Goal: Task Accomplishment & Management: Complete application form

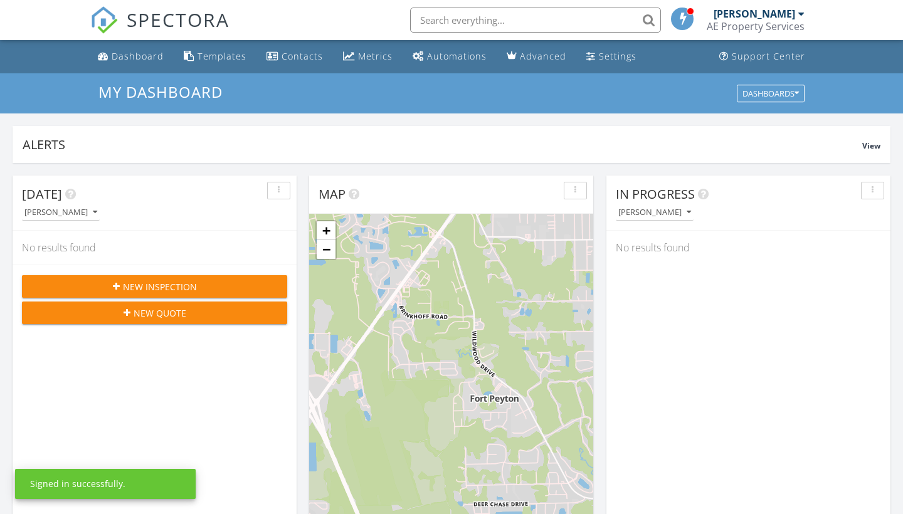
scroll to position [1142, 903]
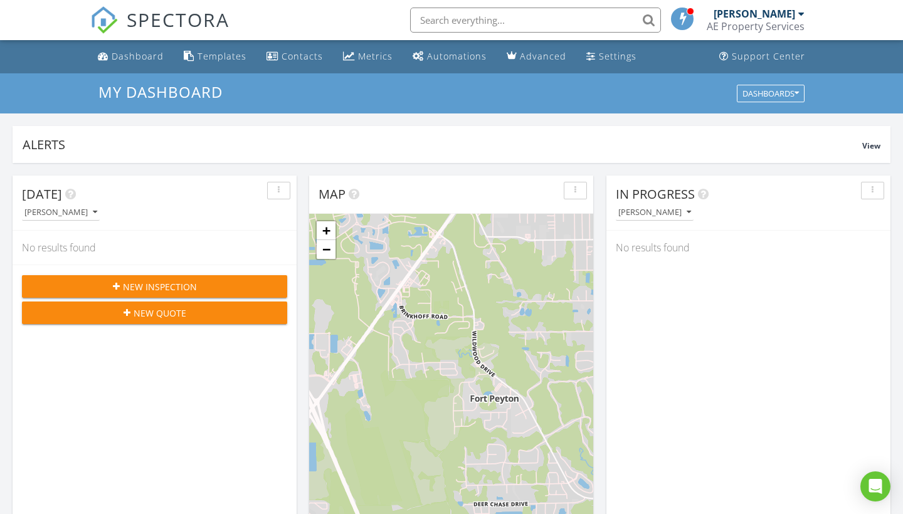
click at [106, 287] on div "New Inspection" at bounding box center [154, 286] width 245 height 13
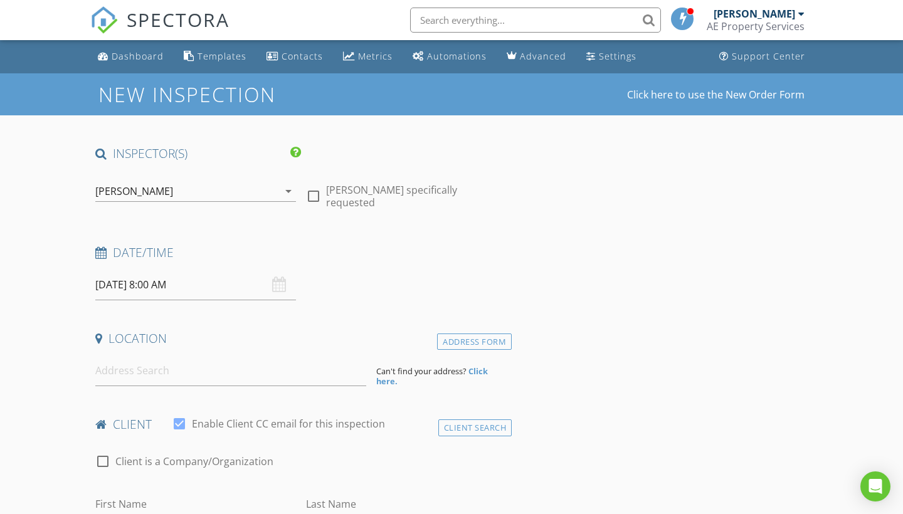
click at [187, 280] on input "08/28/2025 8:00 AM" at bounding box center [195, 285] width 201 height 31
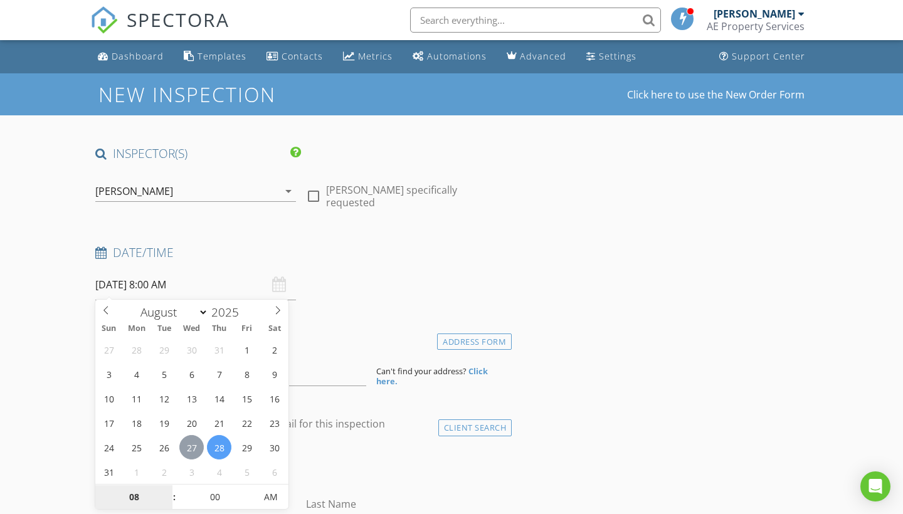
type input "08/27/2025 8:00 AM"
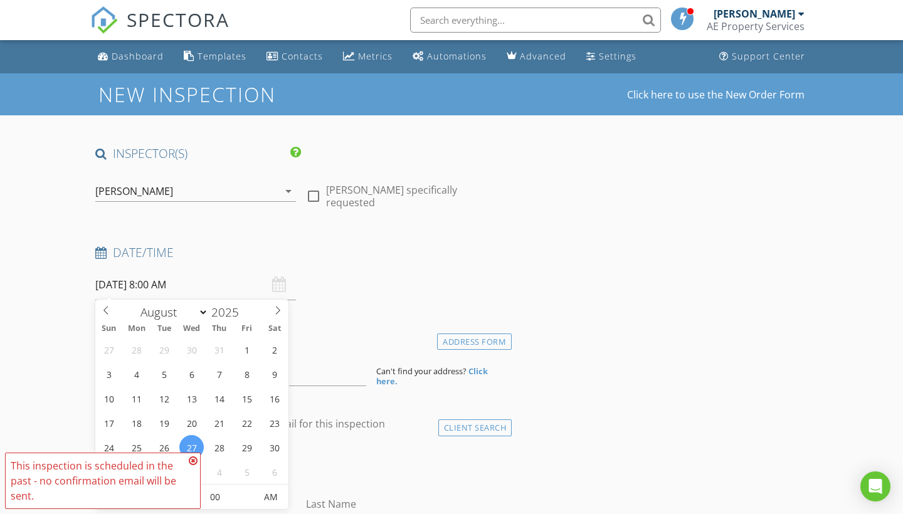
click at [186, 283] on input "08/27/2025 8:00 AM" at bounding box center [195, 285] width 201 height 31
click at [161, 284] on input "08/27/2025 8:00 AM" at bounding box center [195, 285] width 201 height 31
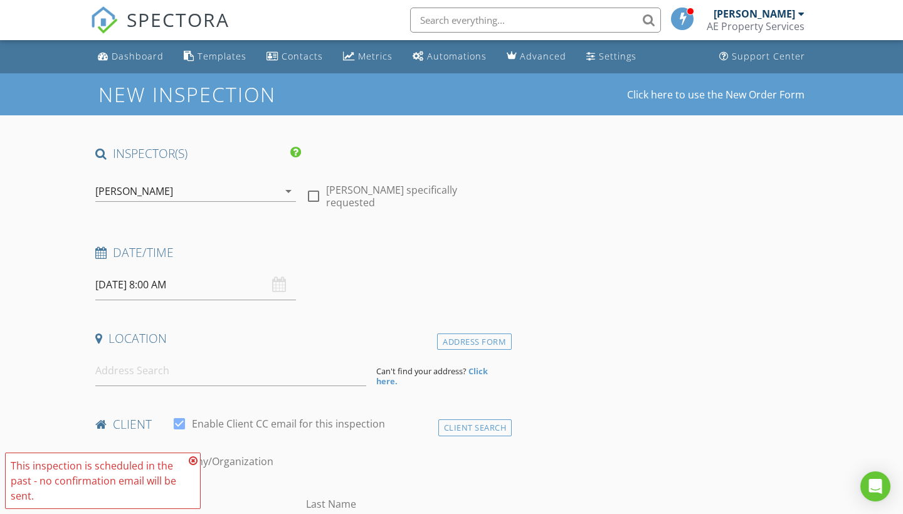
click at [191, 461] on icon at bounding box center [193, 461] width 9 height 10
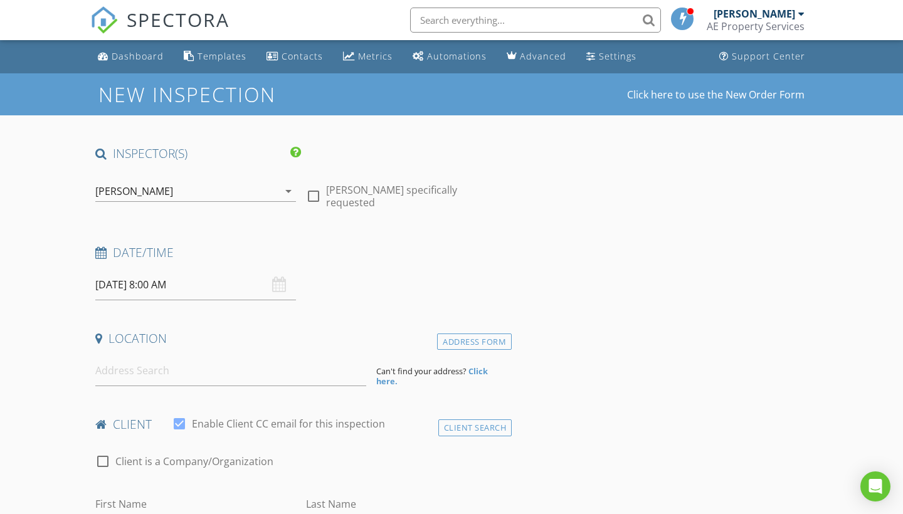
click at [183, 282] on input "08/27/2025 8:00 AM" at bounding box center [195, 285] width 201 height 31
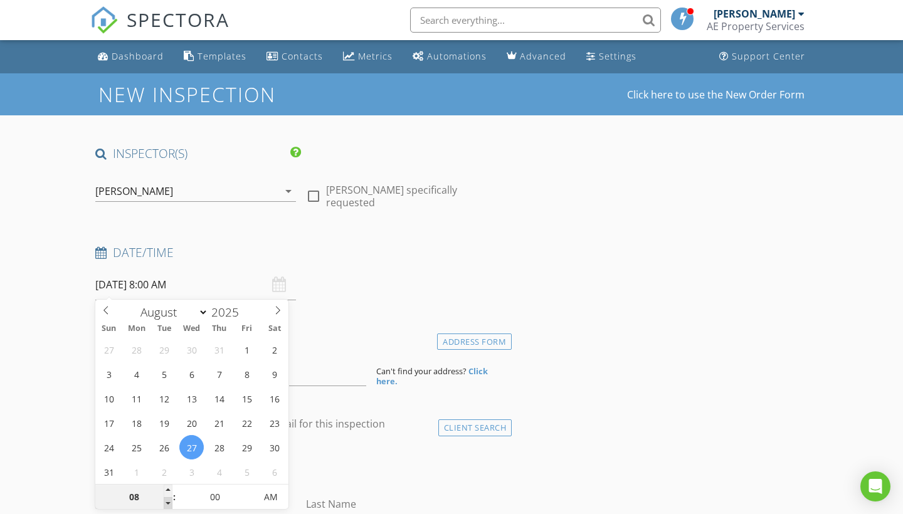
type input "07"
click at [171, 503] on span at bounding box center [168, 503] width 9 height 13
click at [171, 503] on span "This inspection is scheduled in the past - no confirmation email will be sent." at bounding box center [103, 481] width 196 height 56
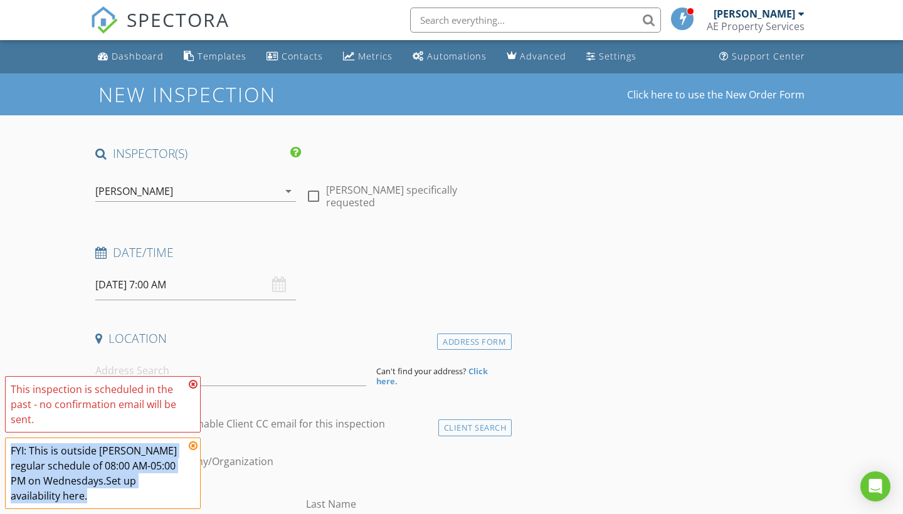
click at [171, 503] on span "This inspection is scheduled in the past - no confirmation email will be sent. …" at bounding box center [103, 442] width 196 height 133
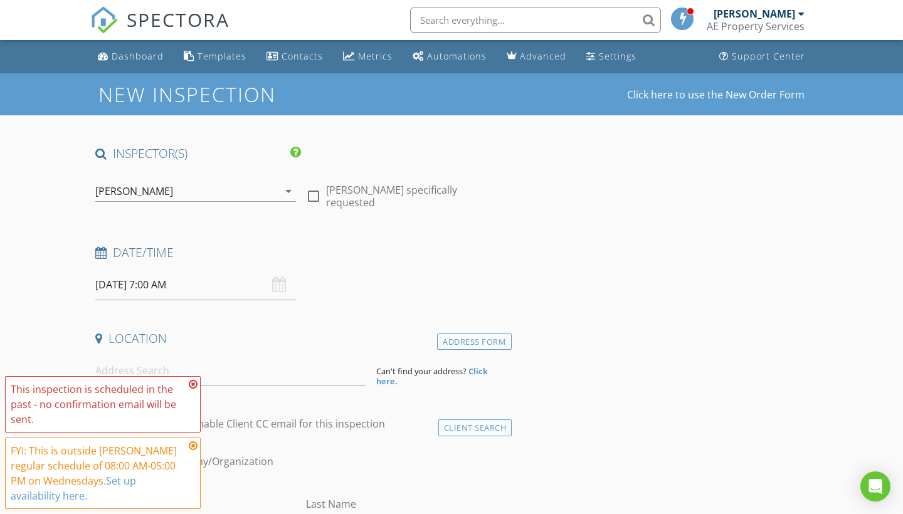
click at [193, 386] on icon at bounding box center [193, 384] width 9 height 10
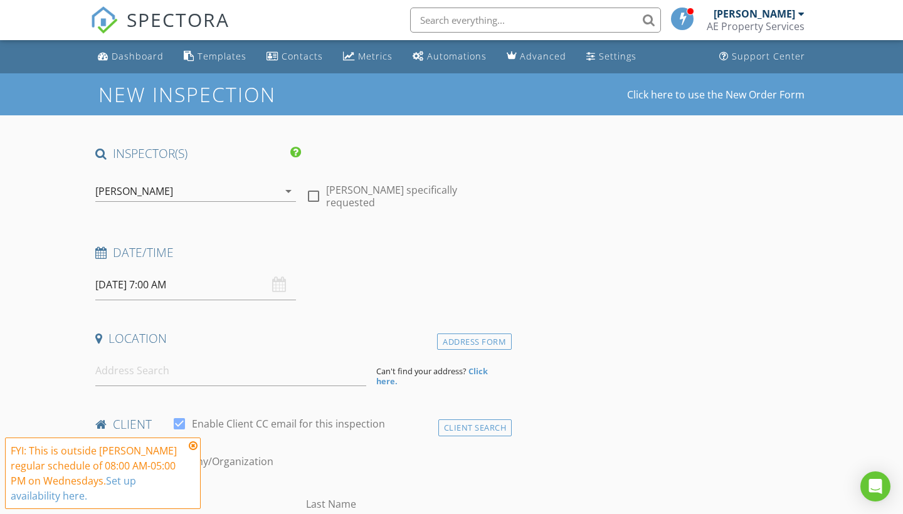
click at [195, 446] on icon at bounding box center [193, 446] width 9 height 10
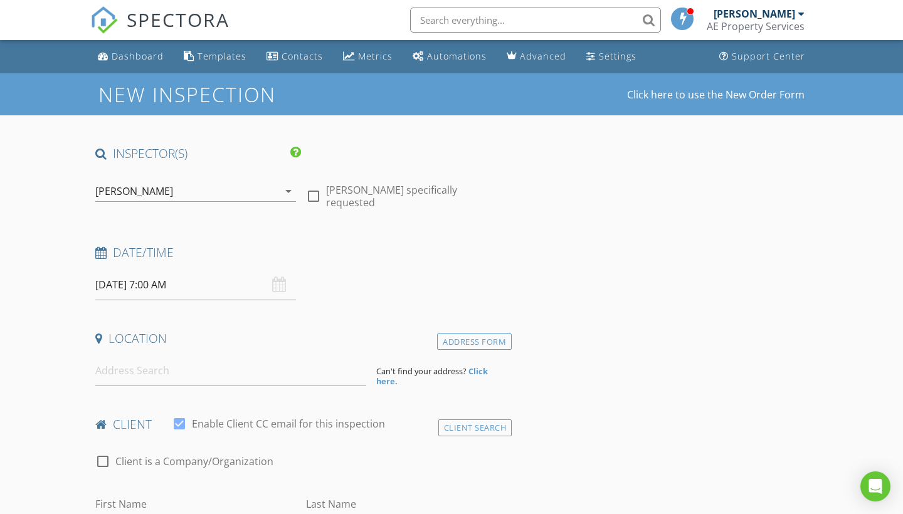
click at [182, 278] on input "08/27/2025 7:00 AM" at bounding box center [195, 285] width 201 height 31
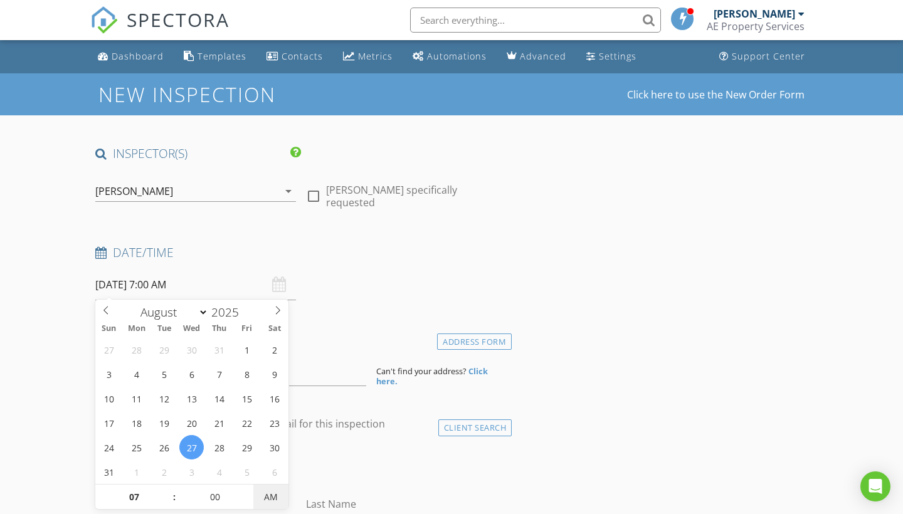
type input "08/27/2025 7:00 PM"
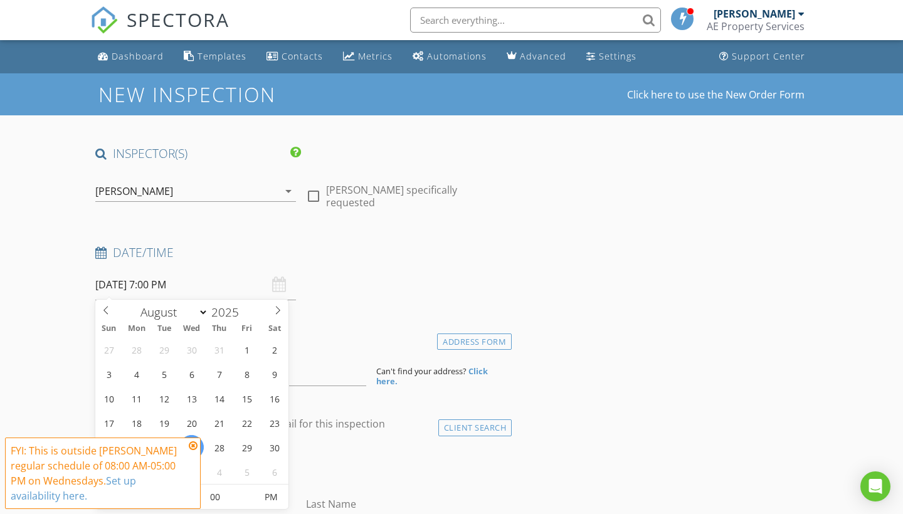
click at [193, 443] on icon at bounding box center [193, 446] width 9 height 10
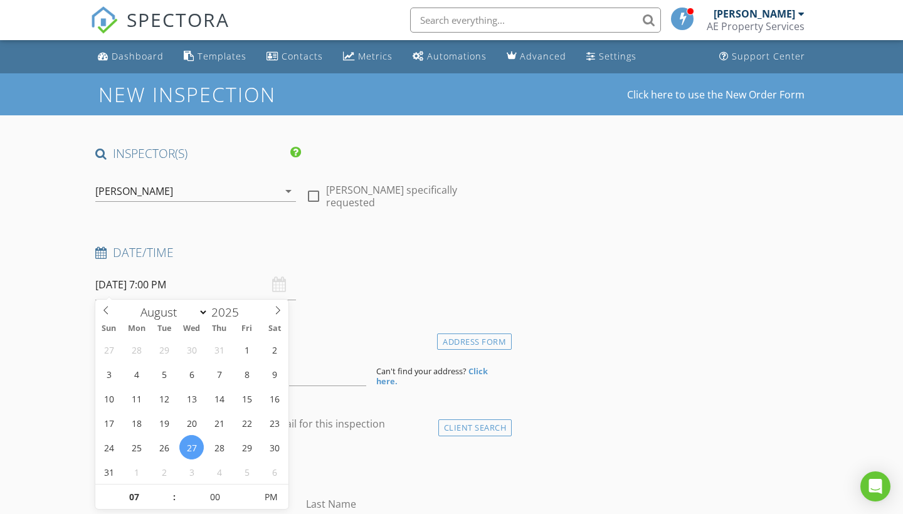
click at [182, 277] on input "08/27/2025 7:00 PM" at bounding box center [195, 285] width 201 height 31
type input "08"
type input "08/27/2025 8:00 PM"
click at [169, 489] on span at bounding box center [168, 491] width 9 height 13
type input "09"
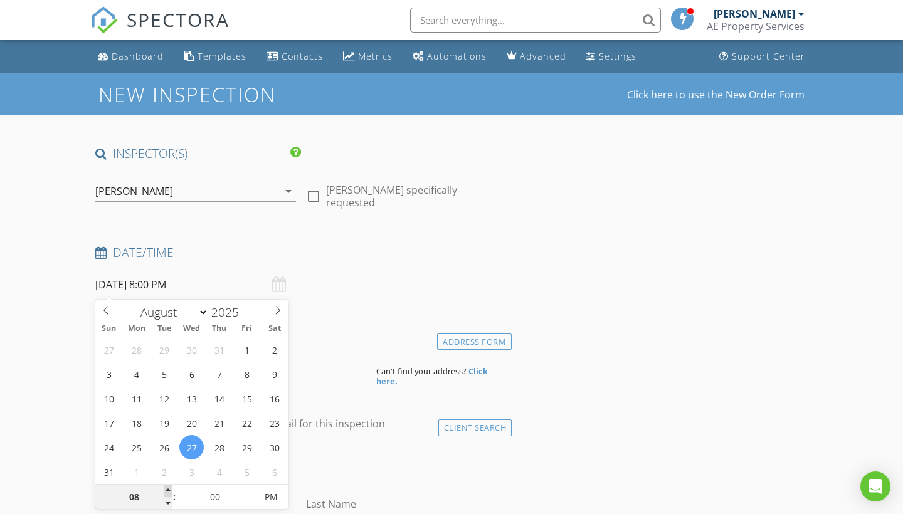
type input "08/27/2025 9:00 PM"
click at [169, 489] on span at bounding box center [168, 491] width 9 height 13
type input "10"
type input "08/27/2025 10:00 PM"
click at [169, 489] on span at bounding box center [168, 491] width 9 height 13
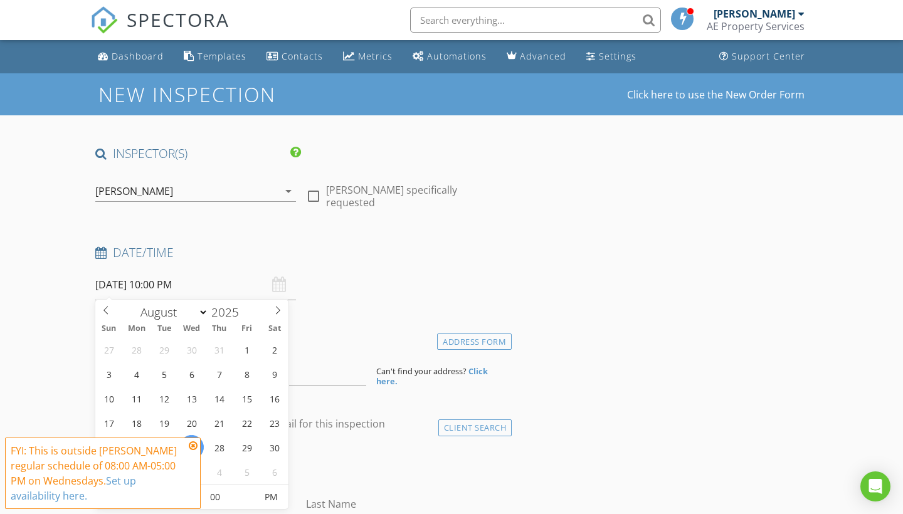
click at [169, 489] on span "FYI: This is outside Alan Ehmke's regular schedule of 08:00 AM-05:00 PM on Wedn…" at bounding box center [103, 473] width 196 height 71
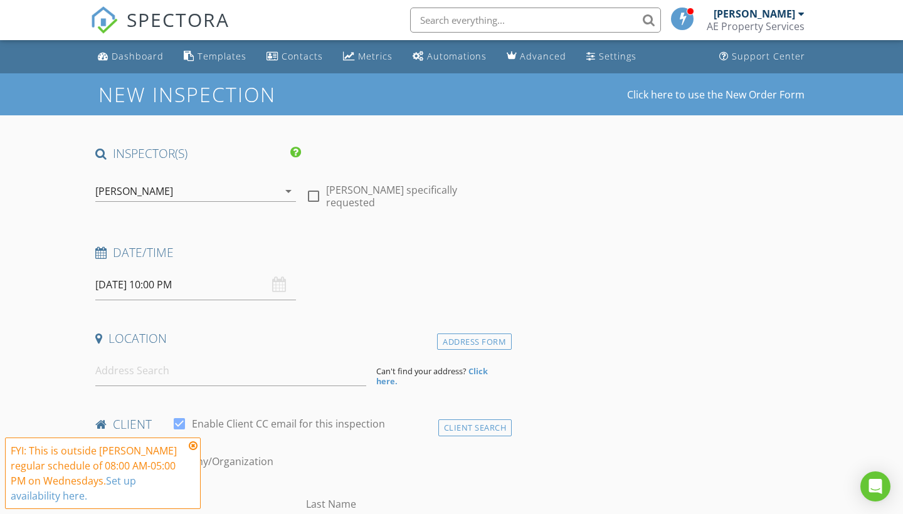
click at [195, 443] on icon at bounding box center [193, 446] width 9 height 10
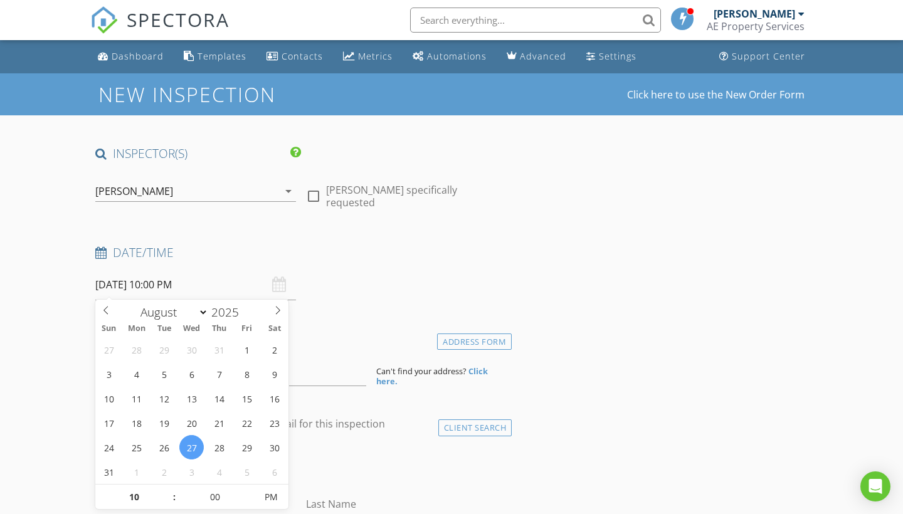
click at [190, 284] on input "08/27/2025 10:00 PM" at bounding box center [195, 285] width 201 height 31
type input "11"
type input "08/27/2025 11:00 PM"
click at [169, 489] on span at bounding box center [168, 491] width 9 height 13
type input "12"
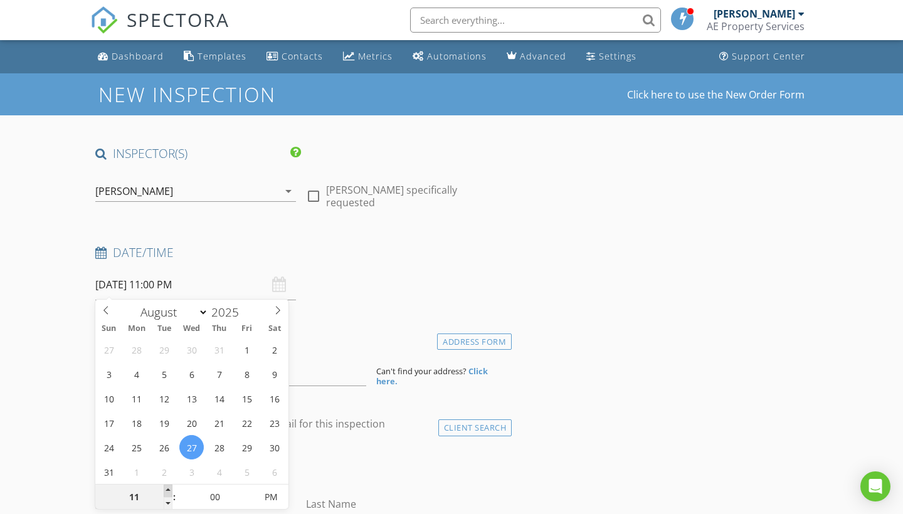
type input "08/27/2025 12:00 AM"
click at [169, 489] on span "This inspection is scheduled in the past - no confirmation email will be sent." at bounding box center [103, 481] width 196 height 56
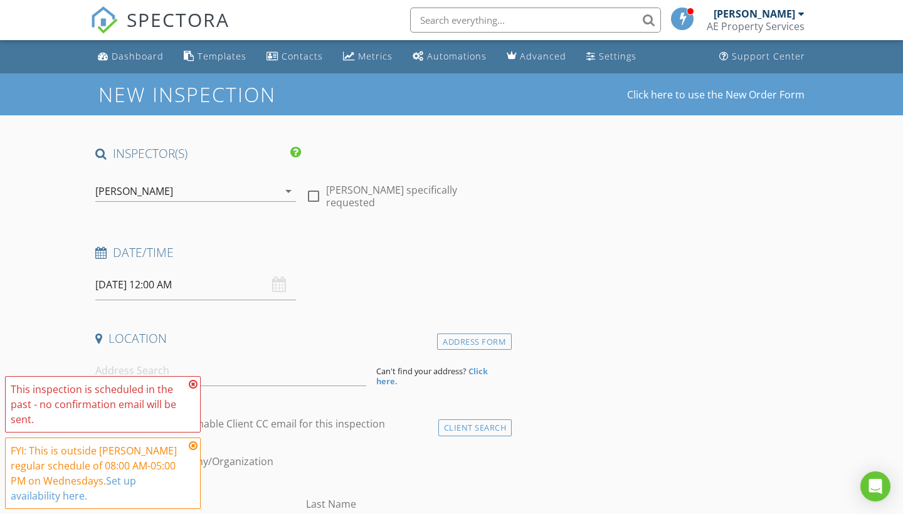
click at [191, 283] on input "08/27/2025 12:00 AM" at bounding box center [195, 285] width 201 height 31
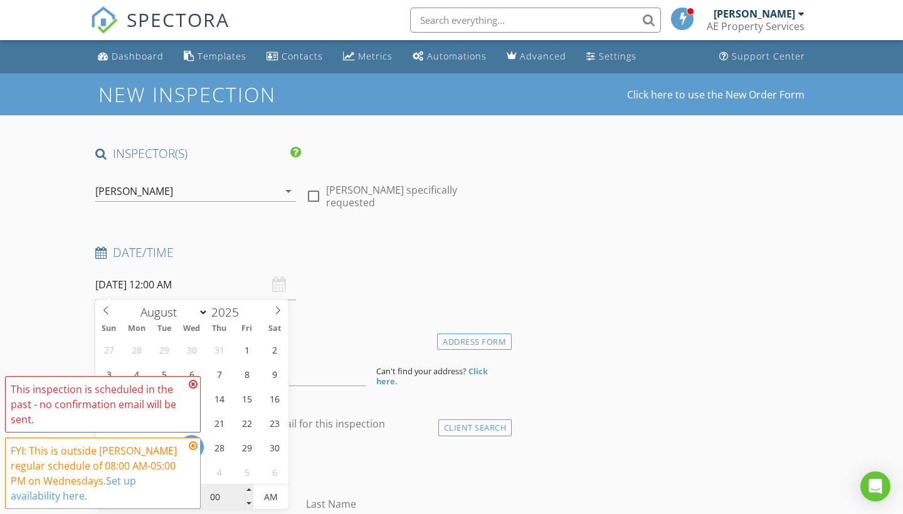
click at [241, 497] on input "00" at bounding box center [214, 497] width 77 height 25
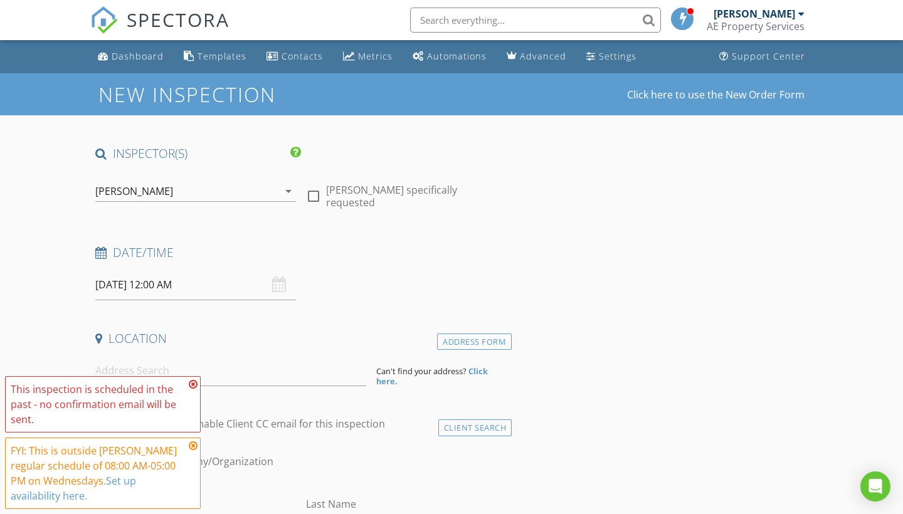
click at [196, 382] on icon at bounding box center [193, 384] width 9 height 10
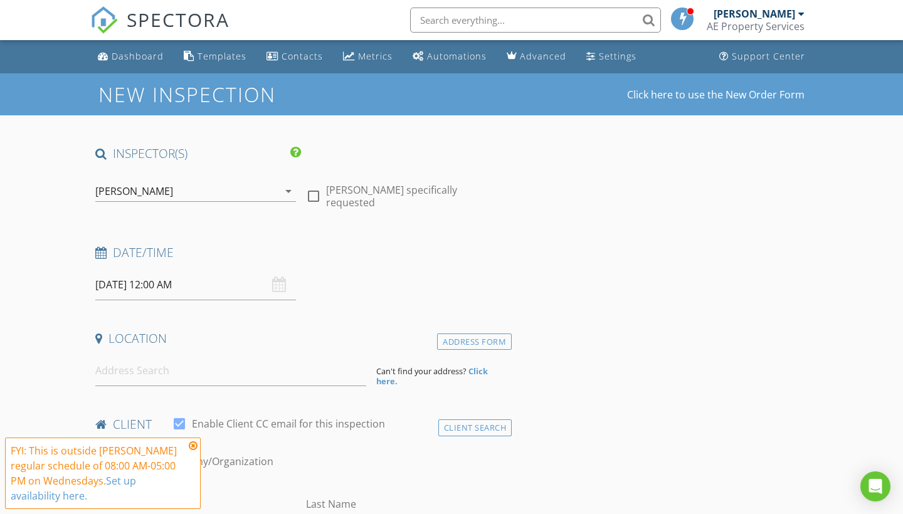
click at [195, 445] on icon at bounding box center [193, 446] width 9 height 10
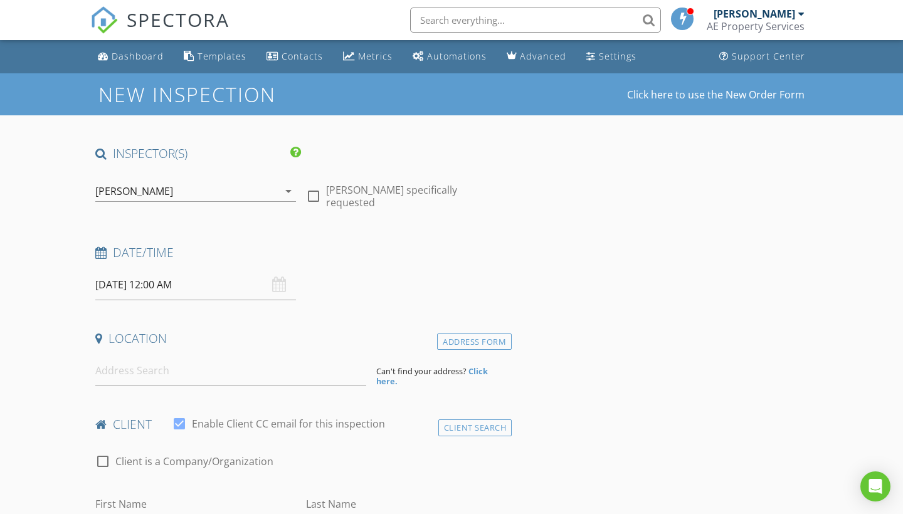
click at [188, 287] on input "08/27/2025 12:00 AM" at bounding box center [195, 285] width 201 height 31
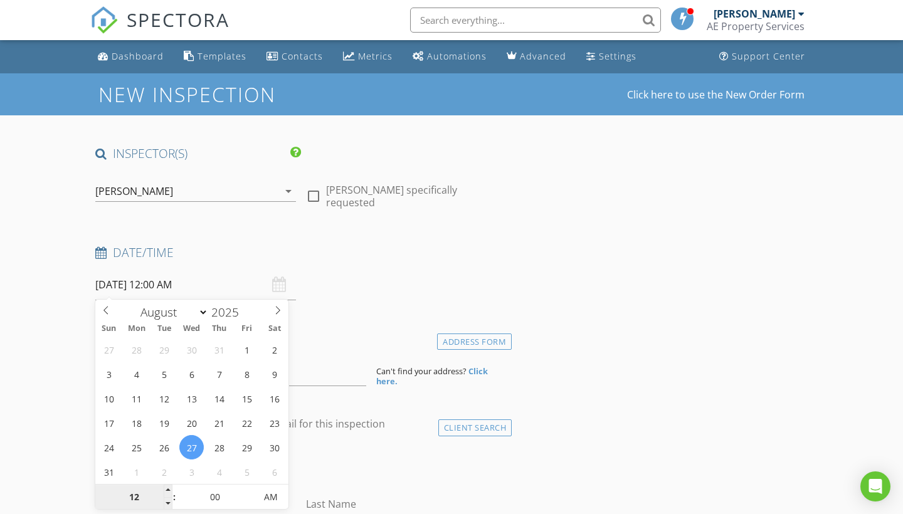
click at [140, 500] on input "12" at bounding box center [133, 497] width 77 height 25
type input "1"
type input "04"
type input "[DATE] 4:00 PM"
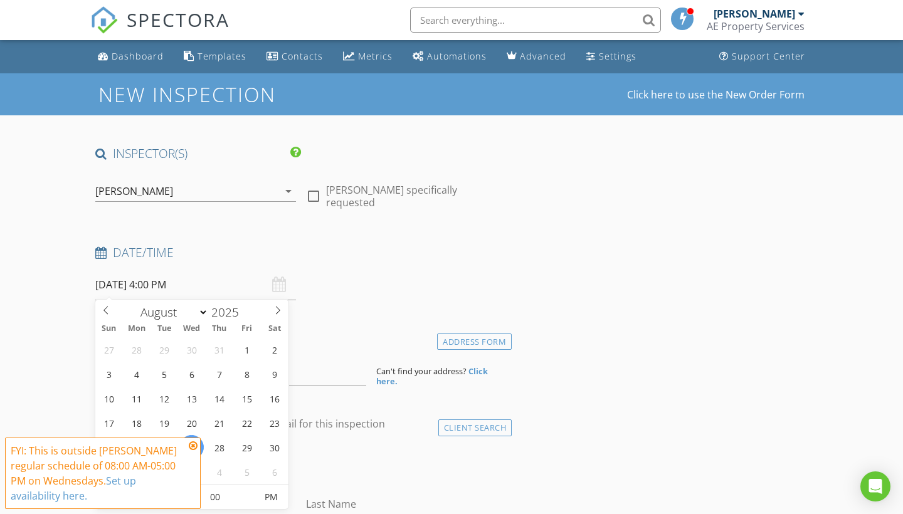
click at [124, 481] on link "Set up availability here." at bounding box center [73, 488] width 125 height 29
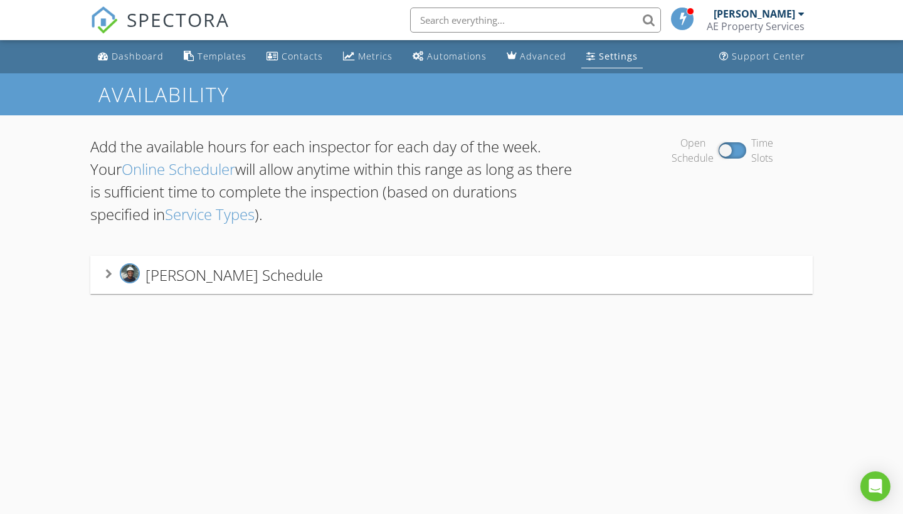
click at [241, 279] on span "Alan Ehmke's Schedule" at bounding box center [233, 275] width 177 height 21
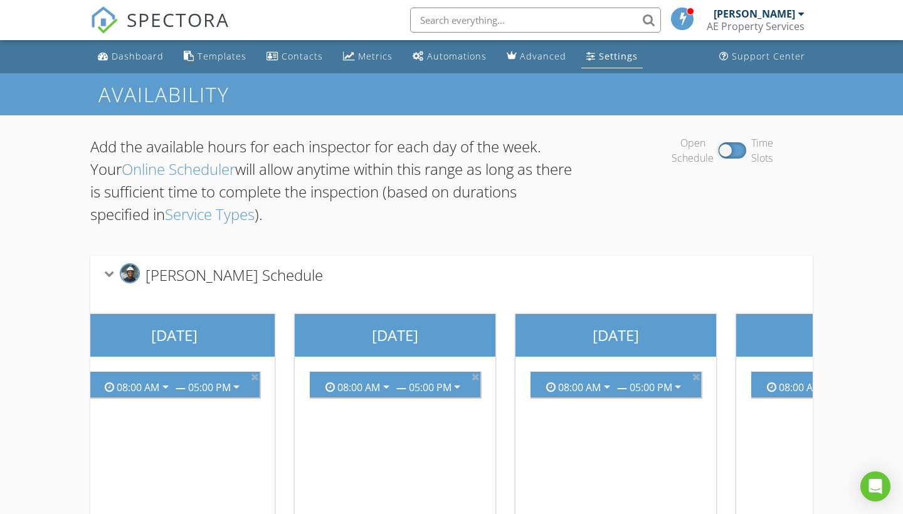
scroll to position [0, 248]
click at [685, 382] on icon "arrow_drop_down" at bounding box center [677, 386] width 15 height 15
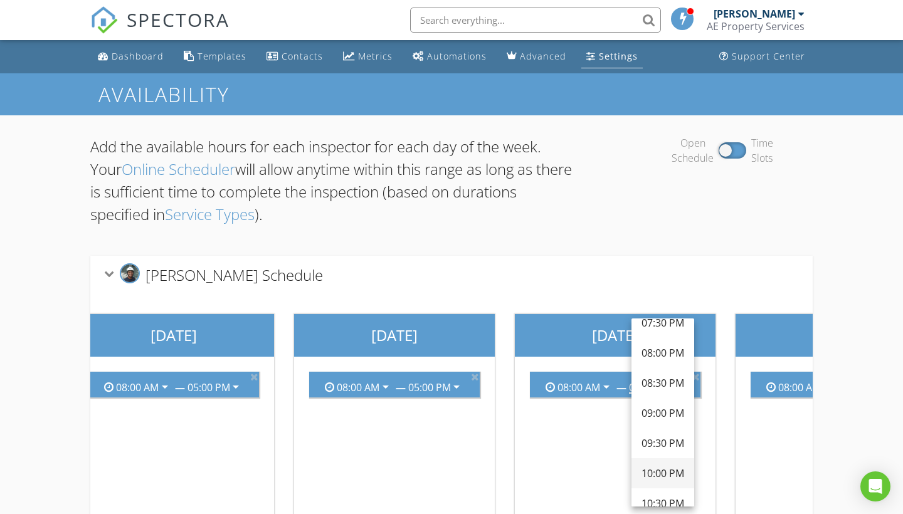
scroll to position [665, 0]
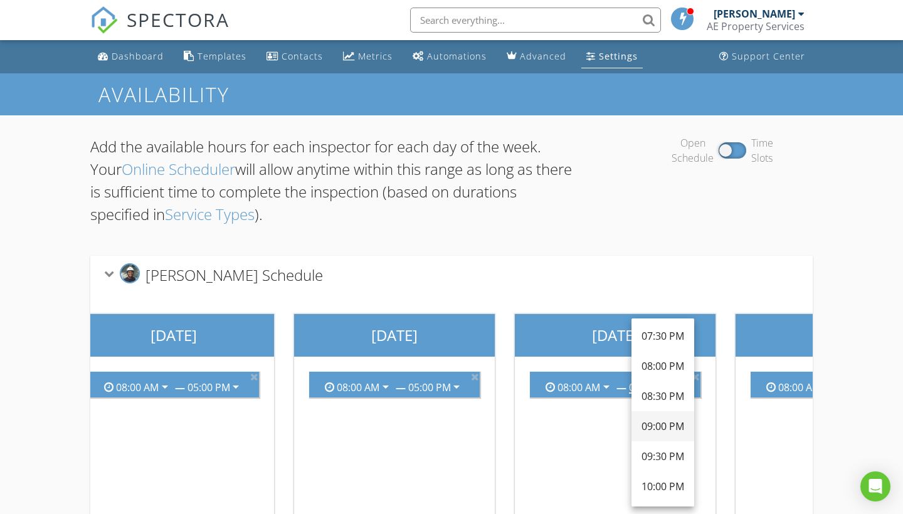
click at [663, 424] on div "09:00 PM" at bounding box center [662, 426] width 43 height 15
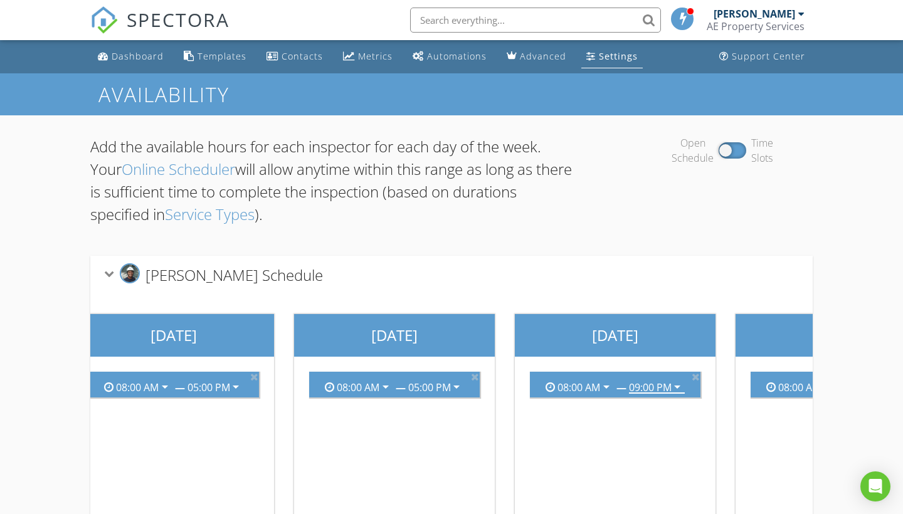
click at [108, 268] on div "Alan Ehmke's Schedule" at bounding box center [214, 274] width 218 height 23
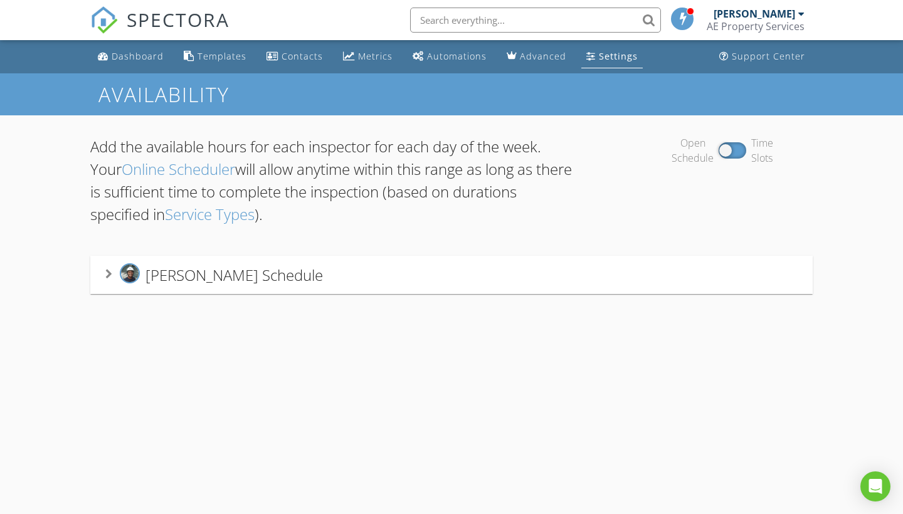
scroll to position [0, 0]
click at [139, 50] on div "Dashboard" at bounding box center [138, 56] width 52 height 12
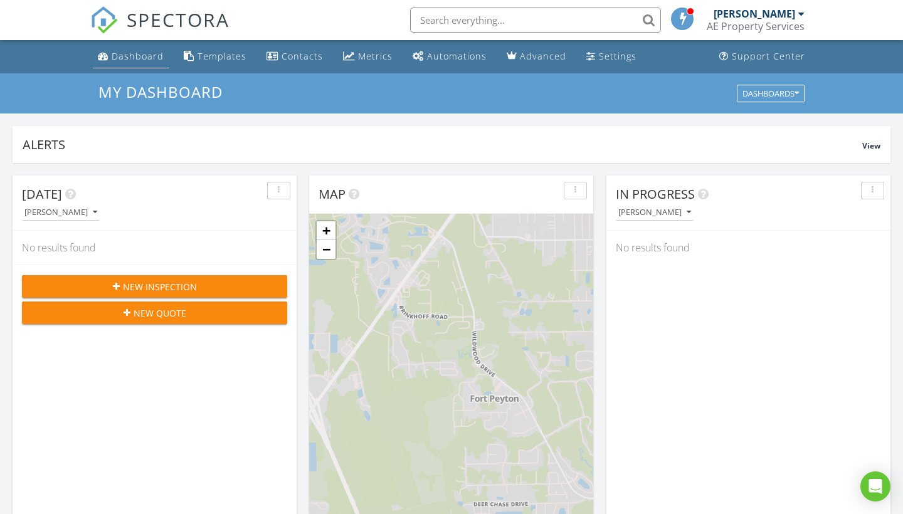
scroll to position [1142, 903]
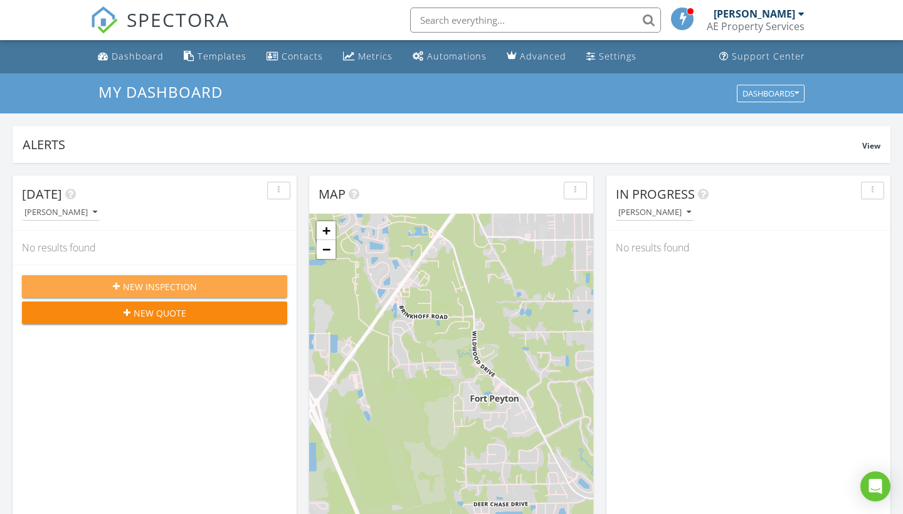
click at [169, 286] on span "New Inspection" at bounding box center [160, 286] width 74 height 13
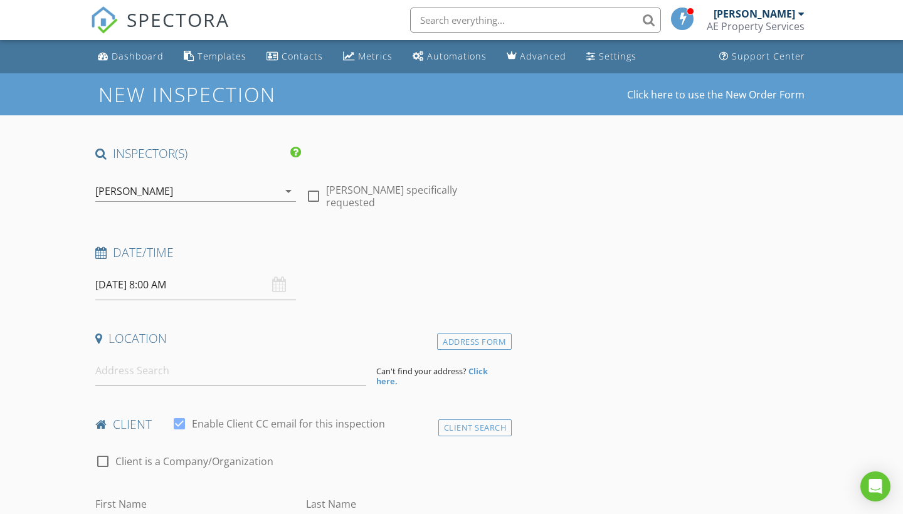
click at [177, 281] on input "[DATE] 8:00 AM" at bounding box center [195, 285] width 201 height 31
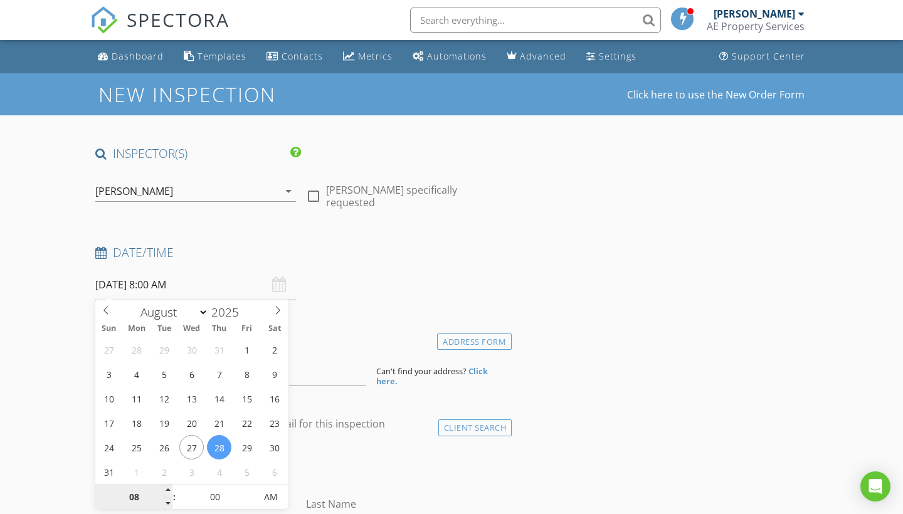
click at [139, 500] on input "08" at bounding box center [133, 497] width 77 height 25
type input "04"
type input "08/28/2025 4:00 PM"
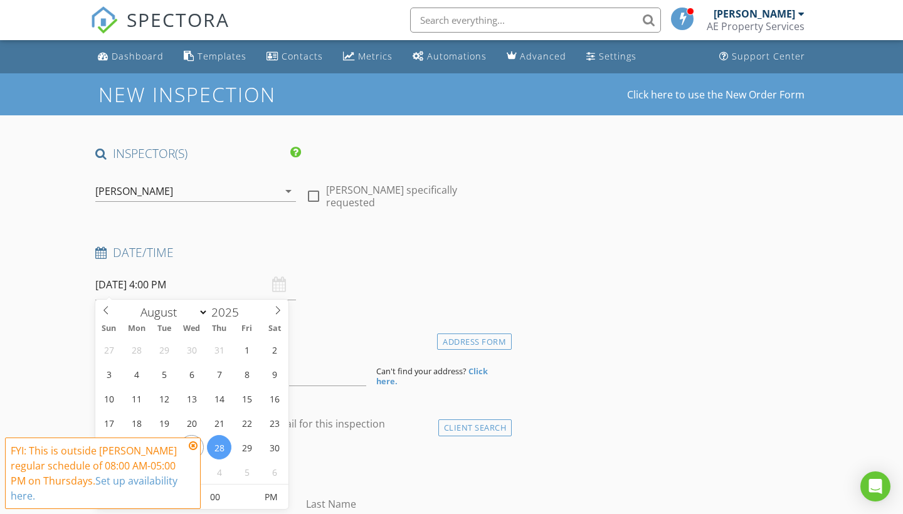
type input "04"
click at [193, 444] on icon at bounding box center [193, 446] width 9 height 10
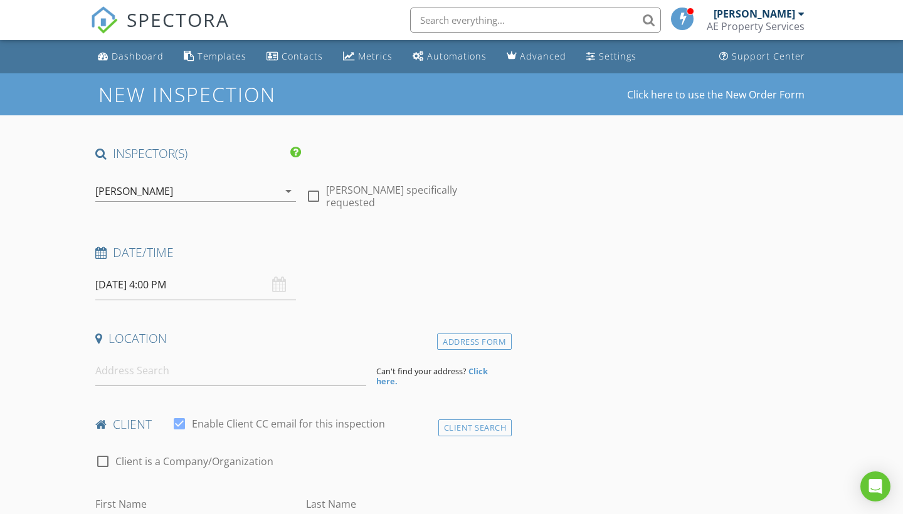
click at [131, 280] on input "08/28/2025 4:00 PM" at bounding box center [195, 285] width 201 height 31
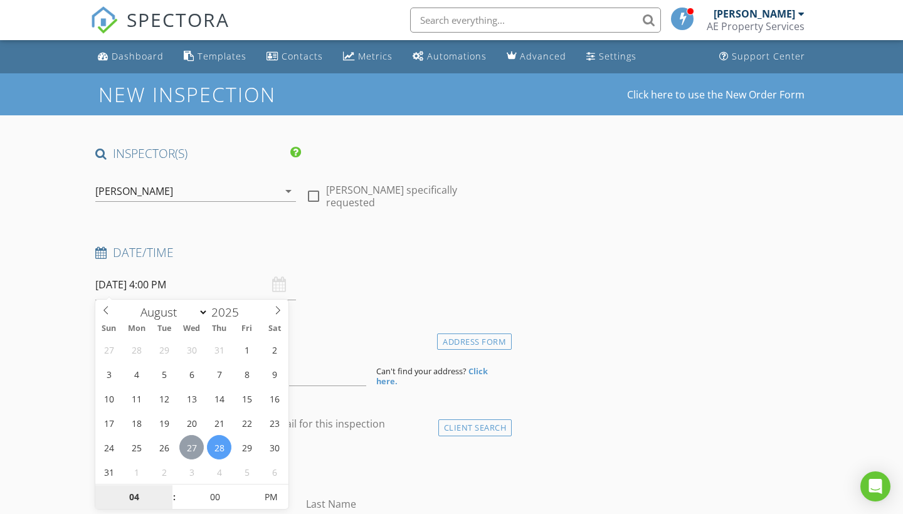
type input "[DATE] 4:00 PM"
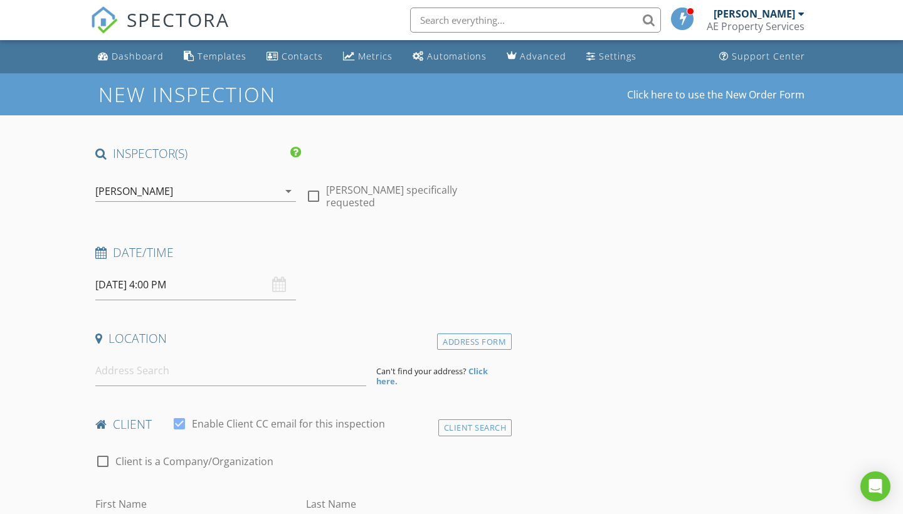
click at [350, 346] on div "Location" at bounding box center [300, 342] width 421 height 25
click at [154, 366] on input at bounding box center [230, 370] width 271 height 31
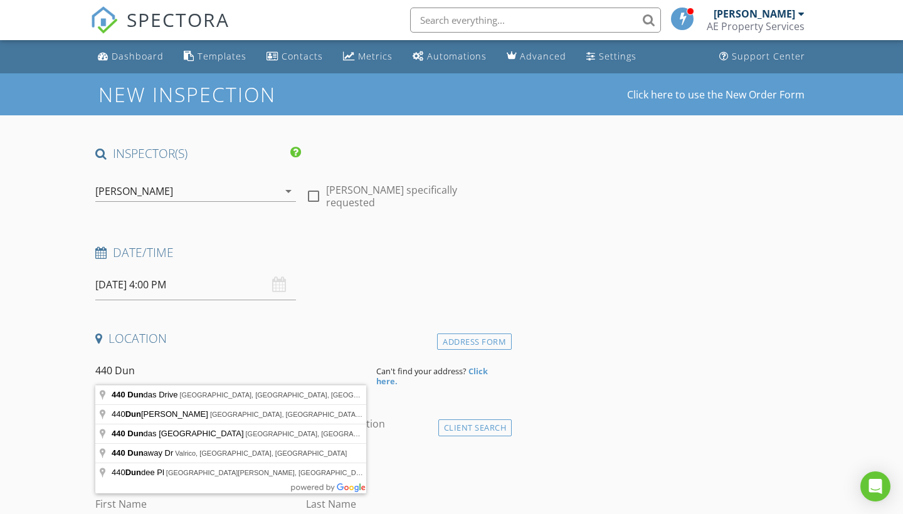
type input "440 Dundas Drive, Jacksonville, FL, USA"
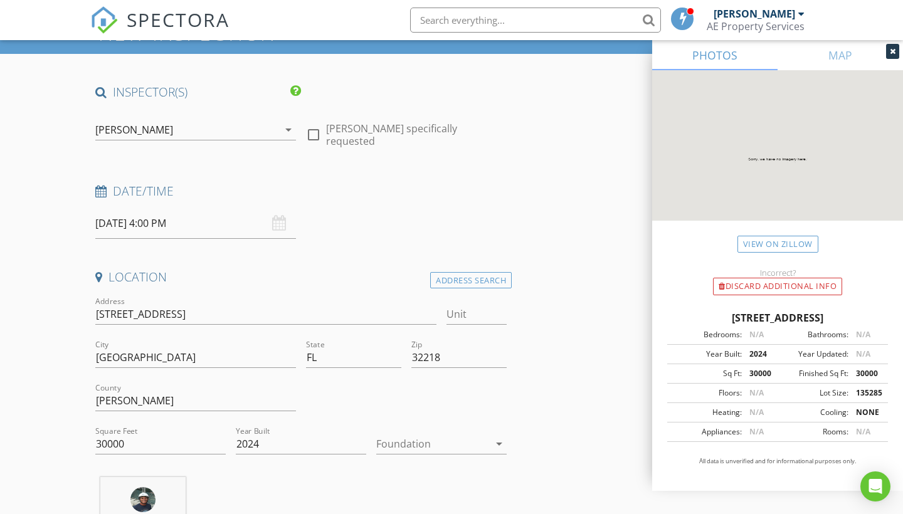
scroll to position [61, 0]
click at [312, 124] on div at bounding box center [313, 134] width 21 height 21
checkbox input "true"
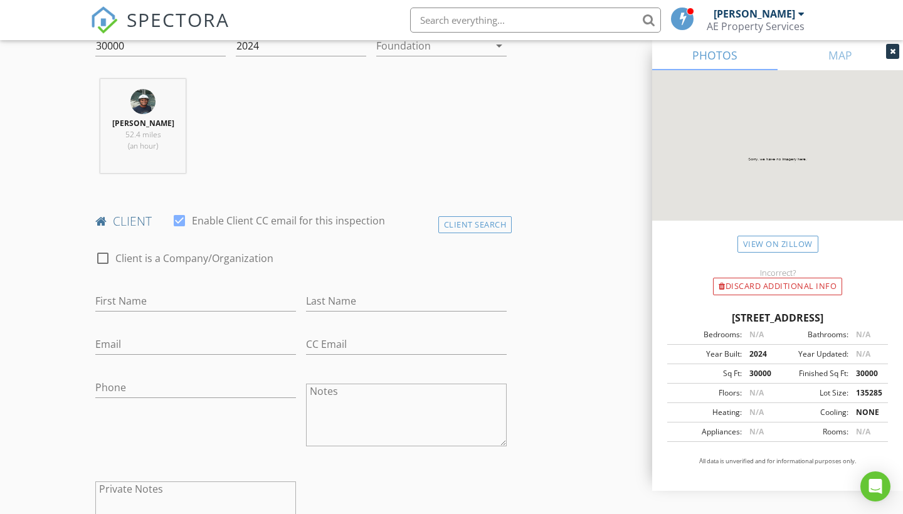
scroll to position [463, 0]
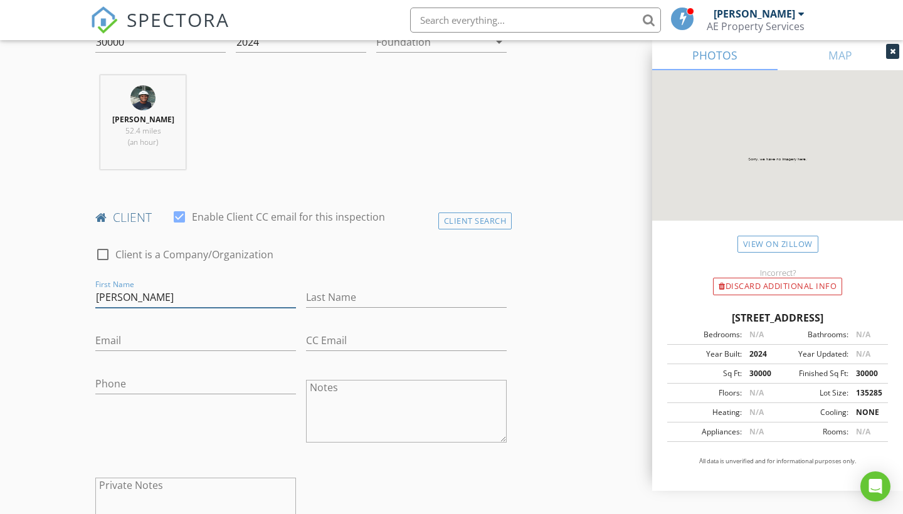
drag, startPoint x: 129, startPoint y: 298, endPoint x: 160, endPoint y: 298, distance: 31.3
click at [160, 298] on input "[PERSON_NAME]" at bounding box center [195, 297] width 201 height 21
type input "[PERSON_NAME]"
paste input "[PERSON_NAME]"
type input "[PERSON_NAME]"
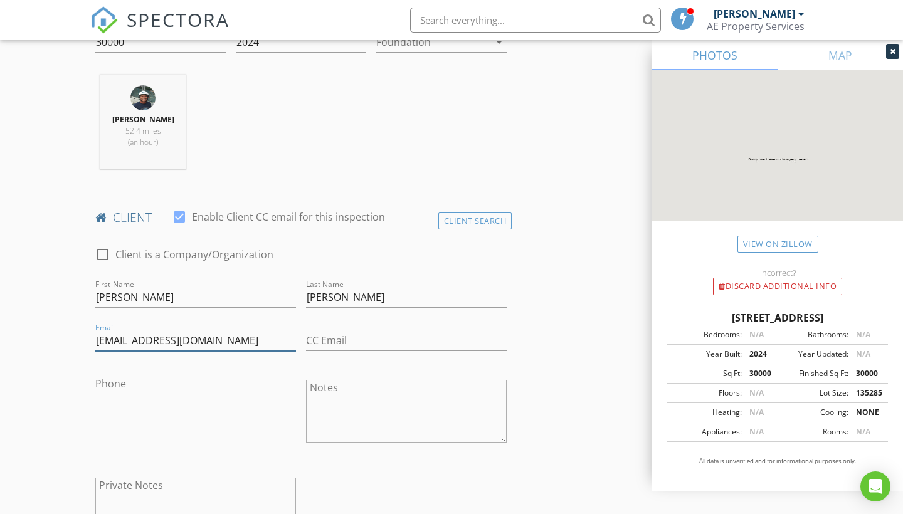
type input "learle@arcodb.com"
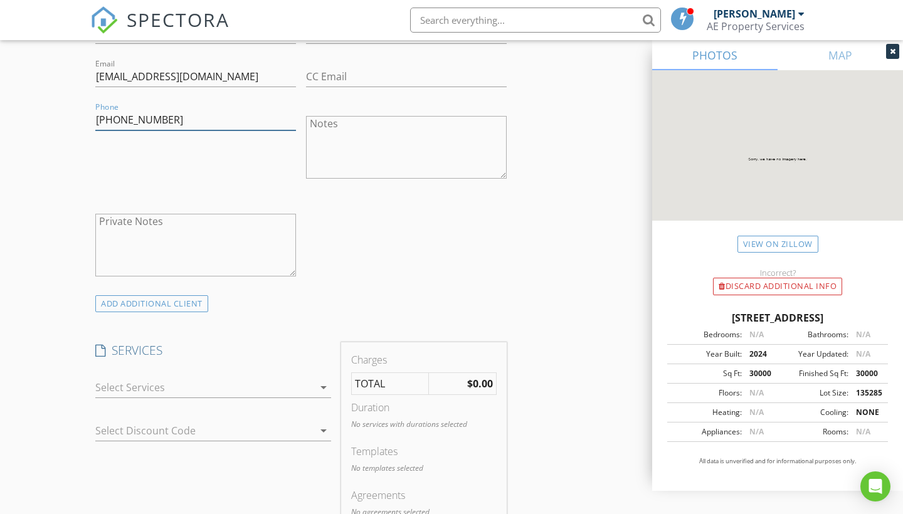
scroll to position [739, 0]
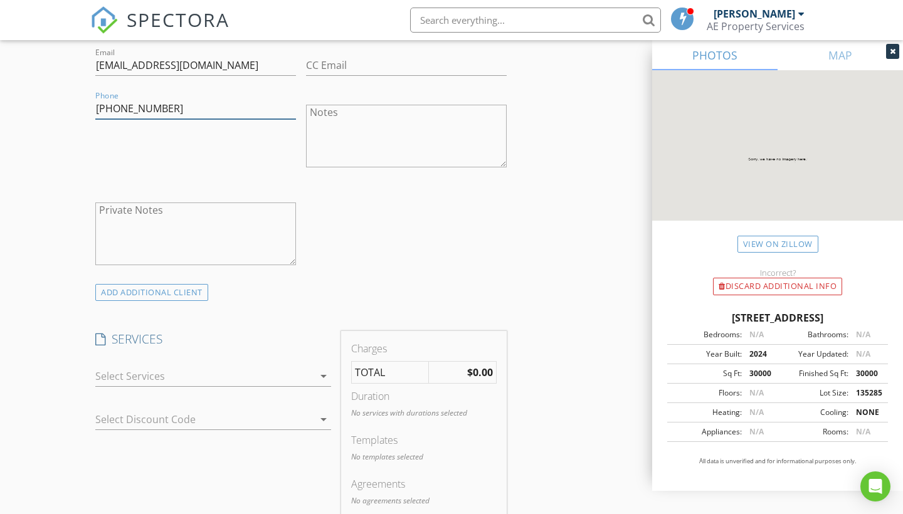
type input "440-925-4485"
click at [325, 371] on icon "arrow_drop_down" at bounding box center [323, 376] width 15 height 15
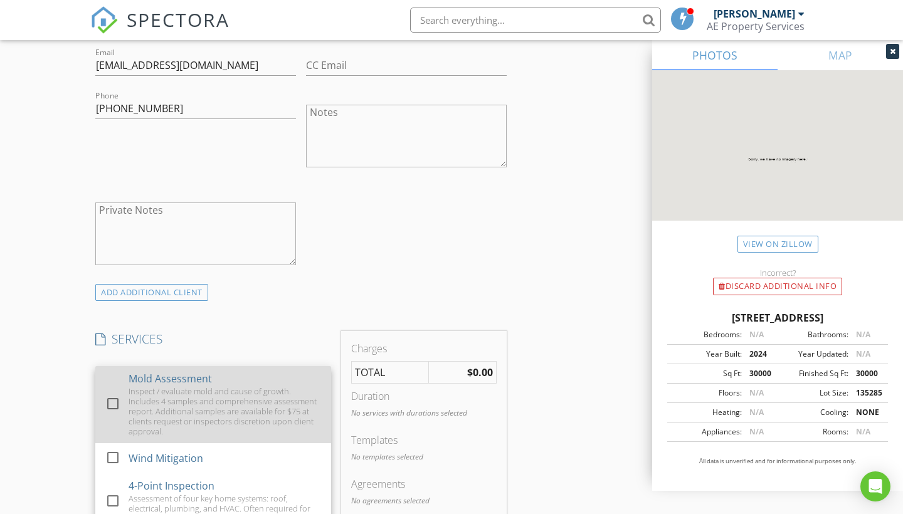
click at [223, 379] on div "Mold Assessment Inspect / evaluate mold and cause of growth. Includes 4 samples…" at bounding box center [225, 404] width 192 height 77
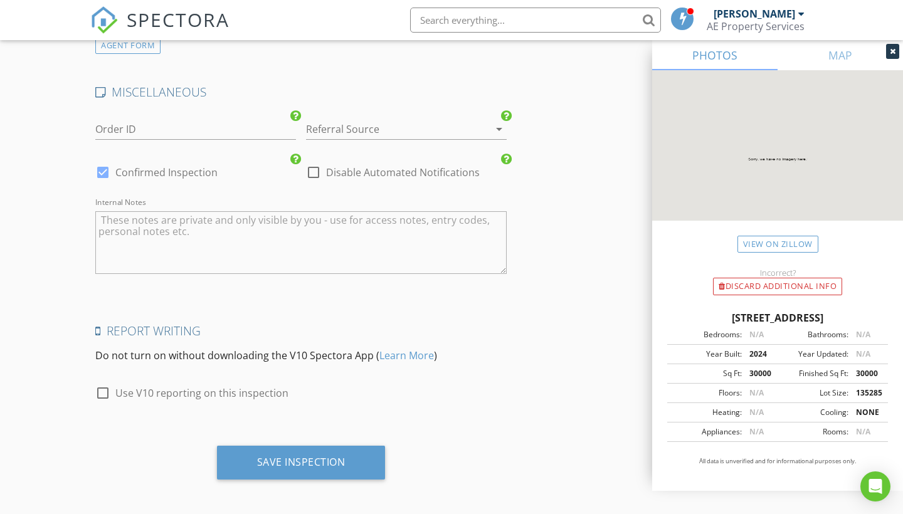
scroll to position [1720, 0]
click at [106, 388] on div at bounding box center [102, 393] width 21 height 21
checkbox input "true"
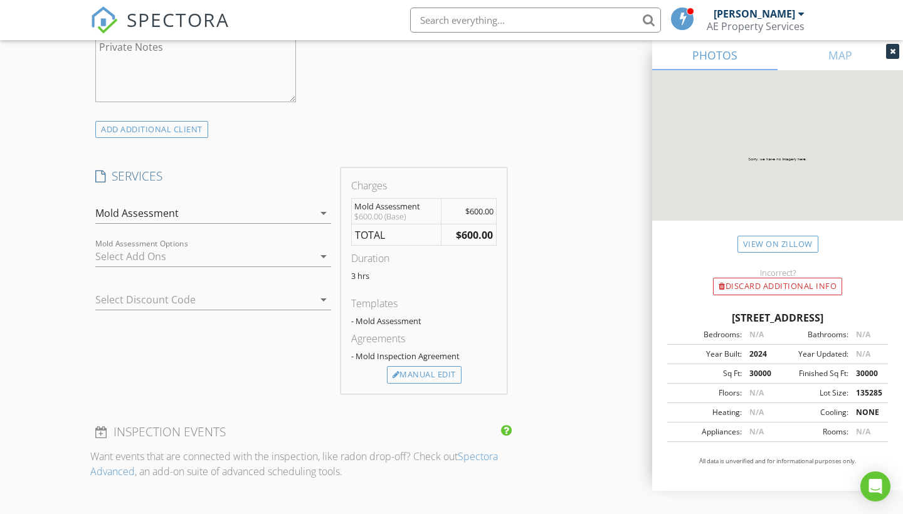
scroll to position [895, 0]
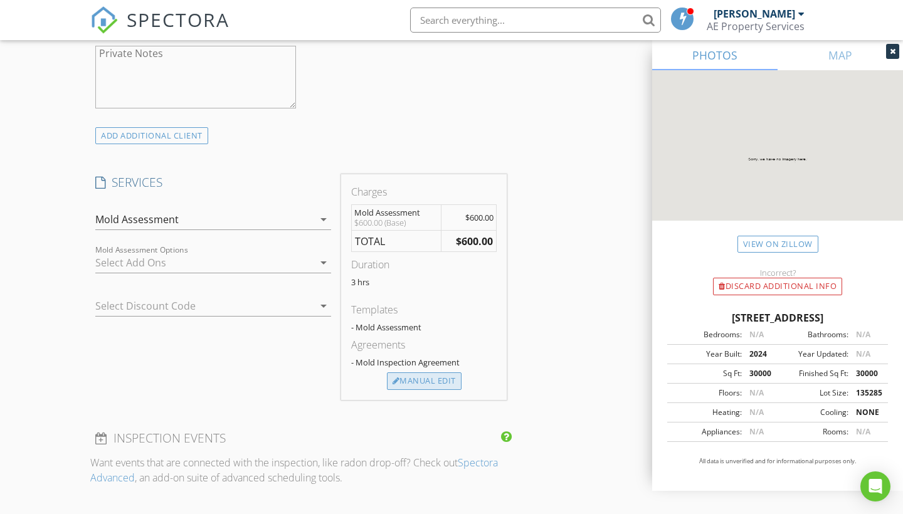
click at [442, 381] on div "Manual Edit" at bounding box center [424, 381] width 75 height 18
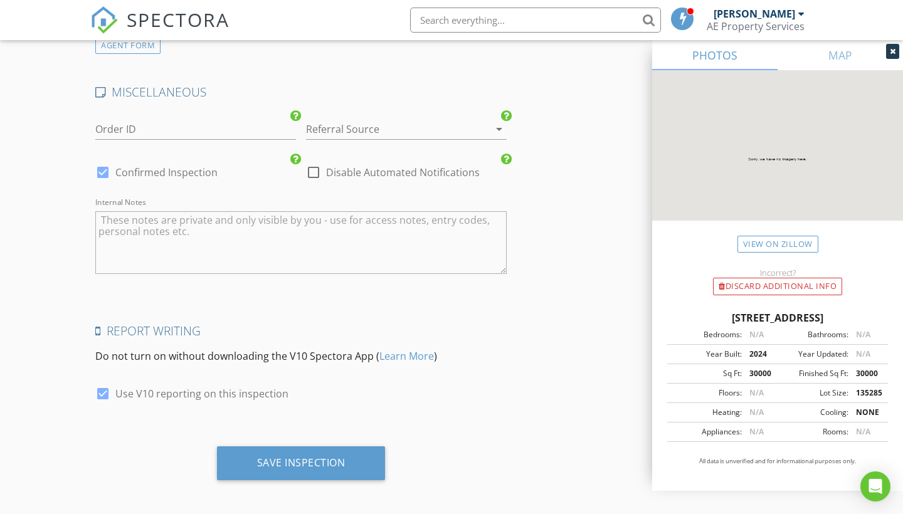
scroll to position [1848, 0]
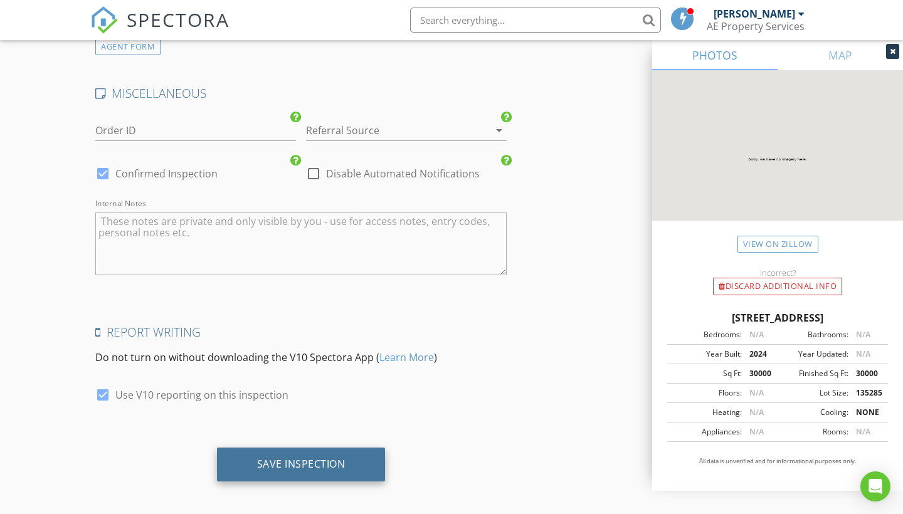
click at [297, 458] on div "Save Inspection" at bounding box center [301, 464] width 88 height 13
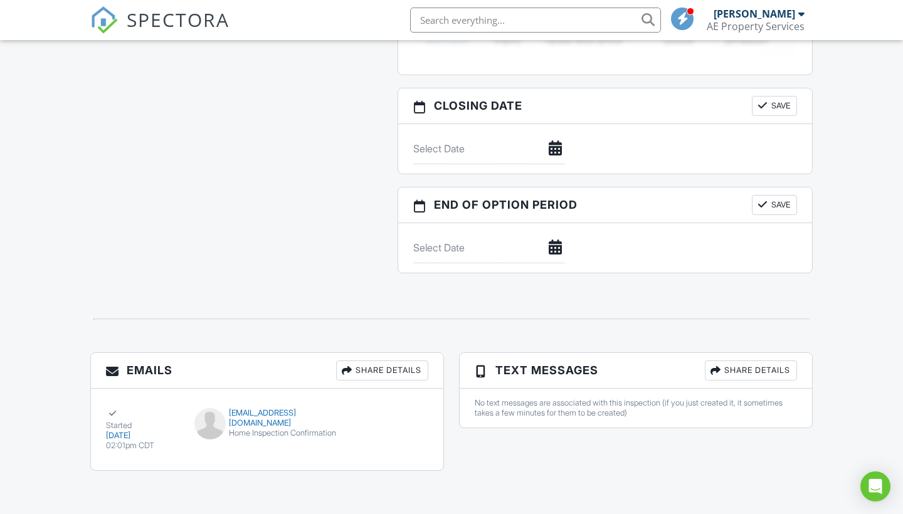
scroll to position [1120, 0]
click at [767, 361] on div "Share Details" at bounding box center [751, 371] width 92 height 20
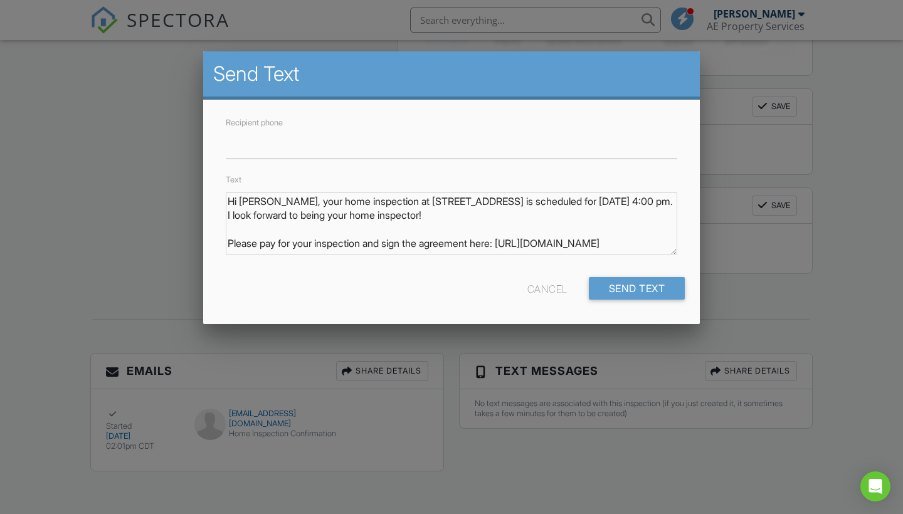
drag, startPoint x: 298, startPoint y: 201, endPoint x: 332, endPoint y: 201, distance: 33.9
click at [332, 201] on textarea "Hi [PERSON_NAME], your home inspection at [STREET_ADDRESS] is scheduled for [DA…" at bounding box center [451, 223] width 451 height 63
click at [323, 199] on textarea "Hi [PERSON_NAME], your home inspection at [STREET_ADDRESS] is scheduled for [DA…" at bounding box center [451, 223] width 451 height 63
drag, startPoint x: 329, startPoint y: 199, endPoint x: 301, endPoint y: 199, distance: 27.6
click at [301, 199] on textarea "Hi Lucian, your home inspection at 440 Dundas Dr, Jacksonville, FL 32218 is sch…" at bounding box center [451, 223] width 451 height 63
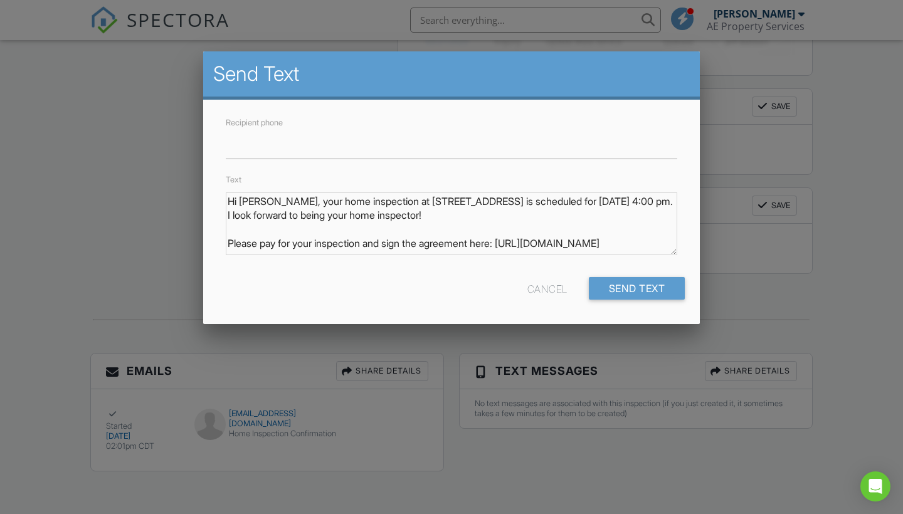
click at [325, 200] on textarea "Hi Lucian, your home inspection at 440 Dundas Dr, Jacksonville, FL 32218 is sch…" at bounding box center [451, 223] width 451 height 63
drag, startPoint x: 324, startPoint y: 200, endPoint x: 298, endPoint y: 201, distance: 26.4
click at [298, 201] on textarea "Hi Lucian, your home inspection at 440 Dundas Dr, Jacksonville, FL 32218 is sch…" at bounding box center [451, 223] width 451 height 63
click at [302, 178] on div "Text Hi Lucian, your home inspection at 440 Dundas Dr, Jacksonville, FL 32218 i…" at bounding box center [451, 218] width 466 height 93
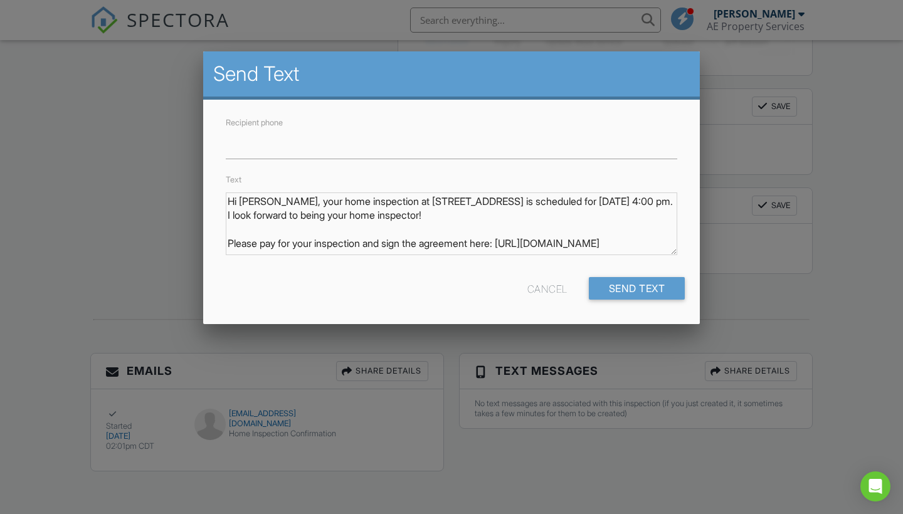
click at [331, 212] on textarea "Hi Lucian, your home inspection at 440 Dundas Dr, Jacksonville, FL 32218 is sch…" at bounding box center [451, 223] width 451 height 63
click at [288, 201] on textarea "Hi Lucian, your home inspection at 440 Dundas Dr, Jacksonville, FL 32218 is sch…" at bounding box center [451, 223] width 451 height 63
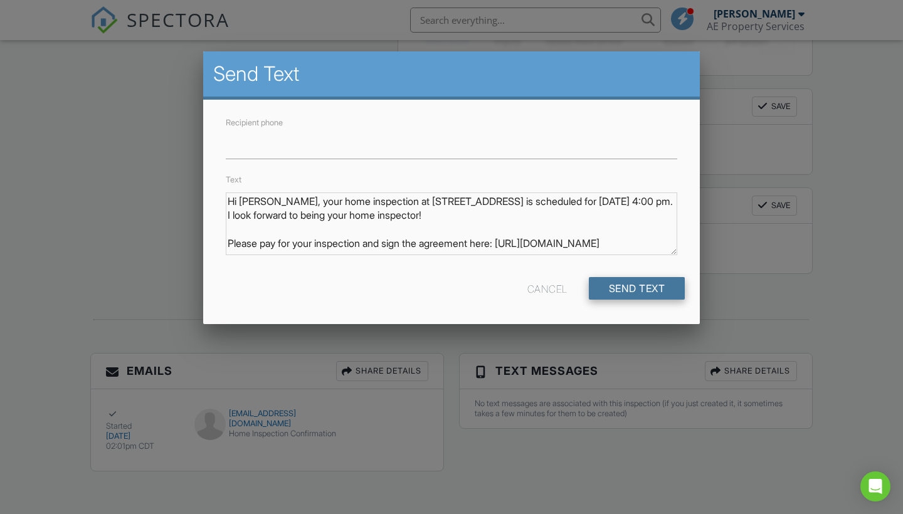
click at [644, 280] on input "Send Text" at bounding box center [637, 288] width 97 height 23
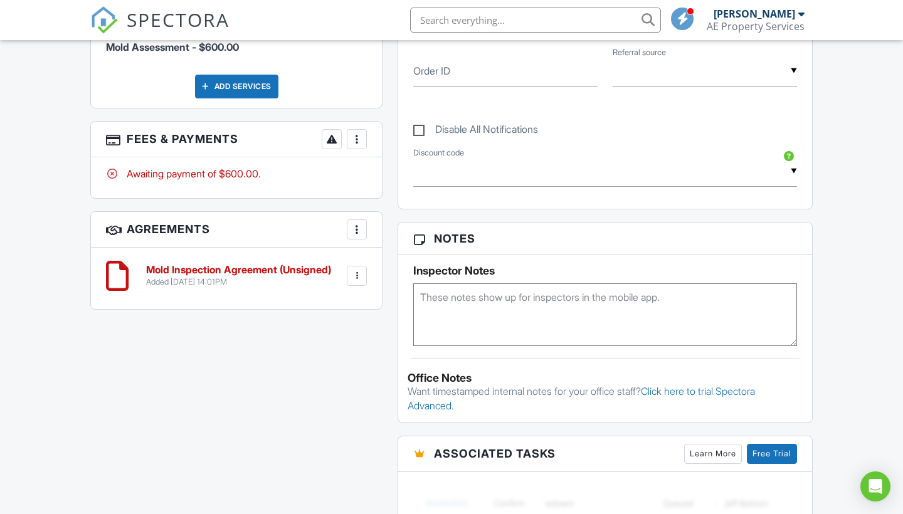
scroll to position [639, 0]
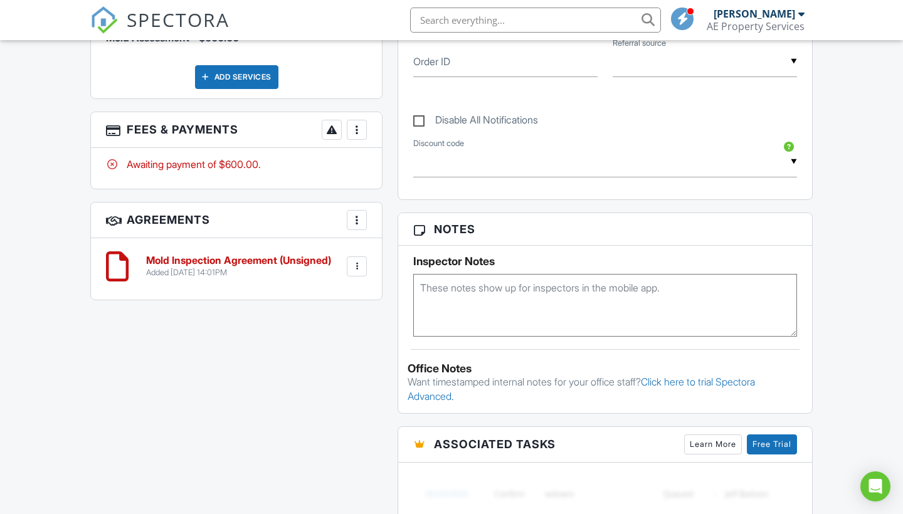
click at [210, 256] on h6 "Mold Inspection Agreement (Unsigned)" at bounding box center [238, 260] width 185 height 11
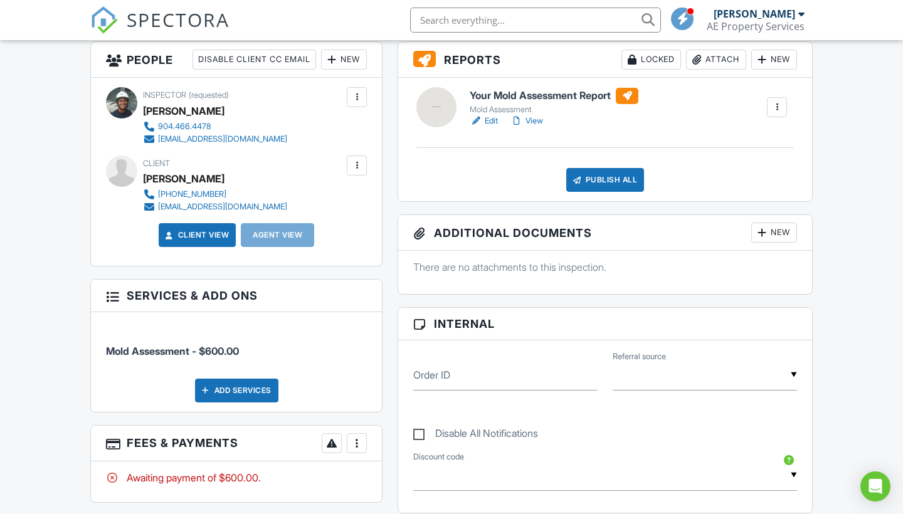
scroll to position [328, 0]
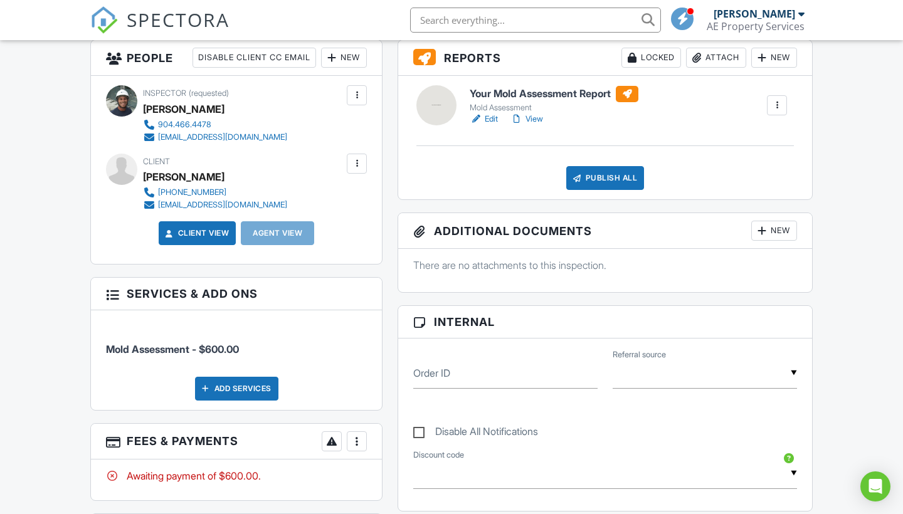
click at [239, 382] on div "Add Services" at bounding box center [236, 389] width 83 height 24
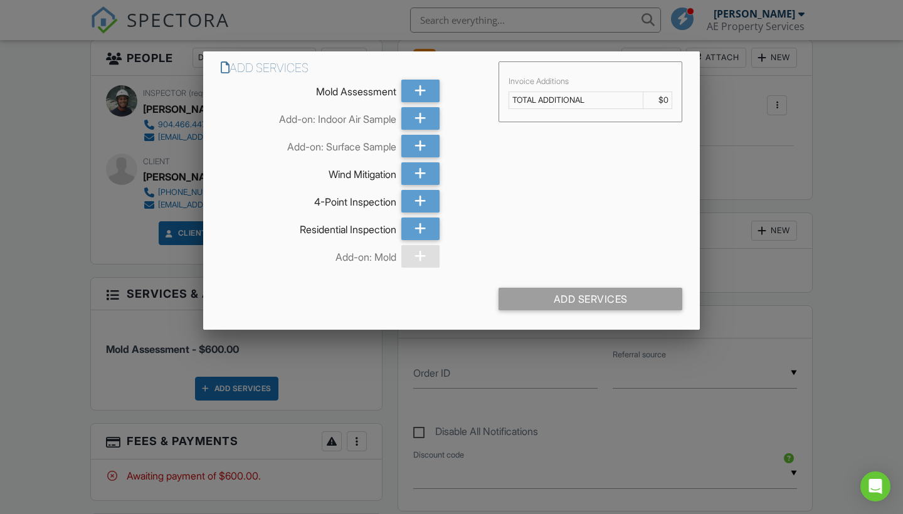
click at [648, 428] on div at bounding box center [451, 258] width 903 height 643
